Goal: Understand process/instructions

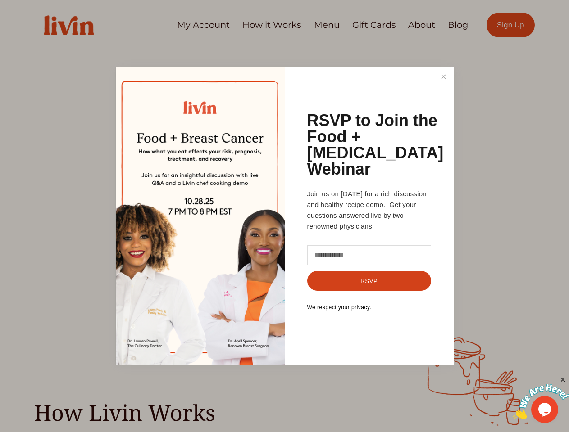
click at [443, 77] on link "Close" at bounding box center [442, 77] width 17 height 17
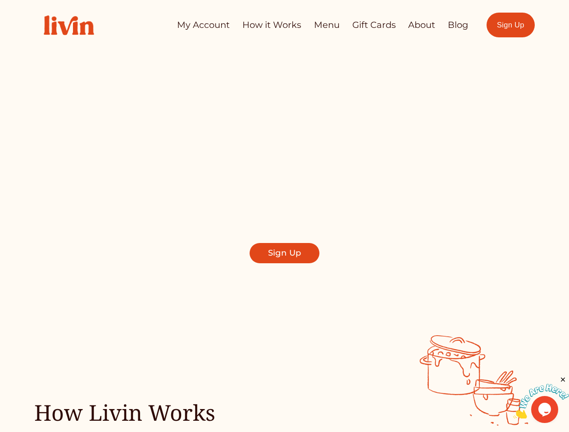
click at [200, 216] on span "Find a local chef who prepares customized, healthy meals in your kitchen" at bounding box center [284, 203] width 278 height 37
click at [541, 397] on img at bounding box center [541, 402] width 56 height 36
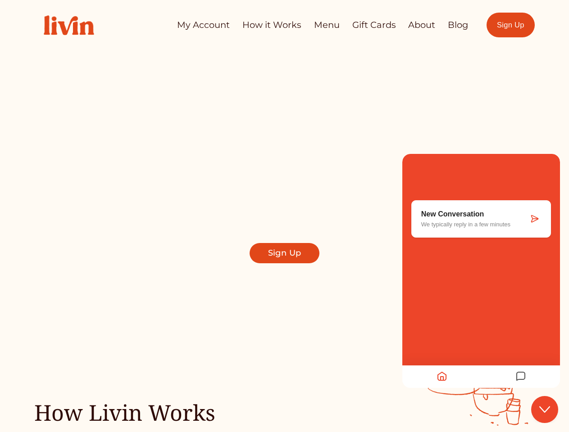
click at [563, 380] on div "How Livin Works" at bounding box center [284, 380] width 569 height 91
